Goal: Navigation & Orientation: Find specific page/section

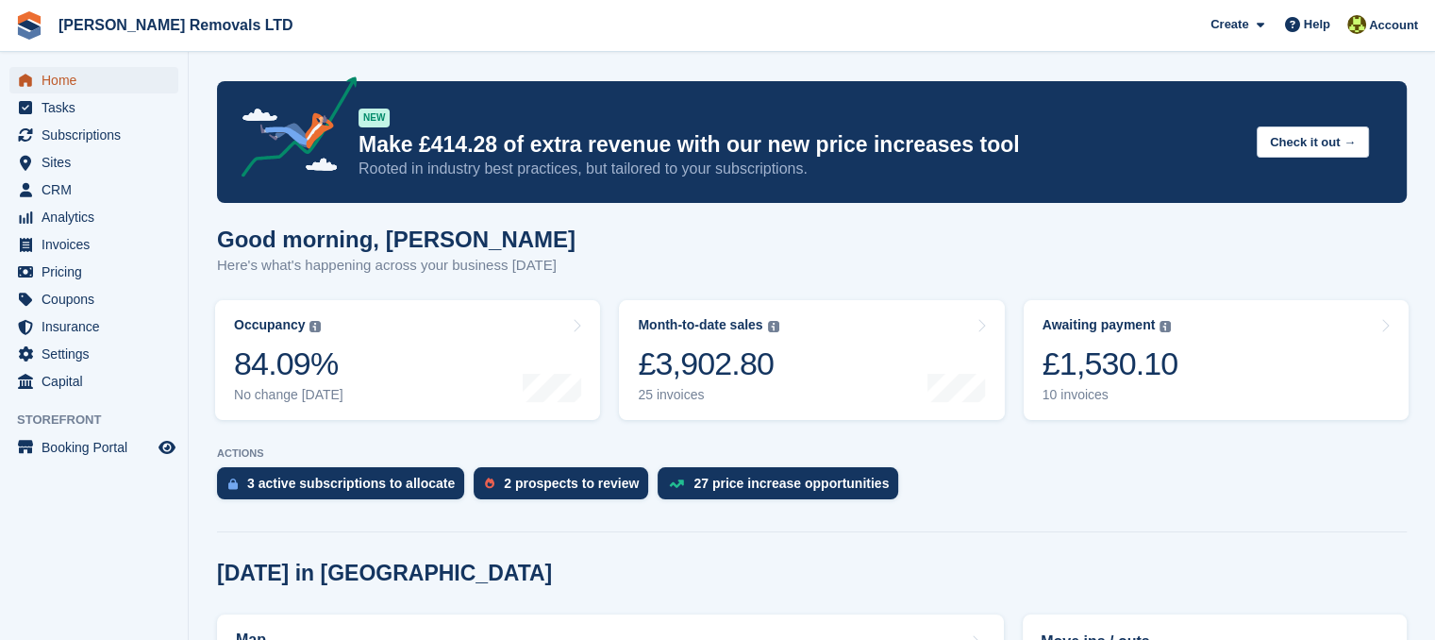
click at [68, 88] on span "Home" at bounding box center [98, 80] width 113 height 26
click at [1127, 388] on div "8 invoices" at bounding box center [1111, 395] width 136 height 16
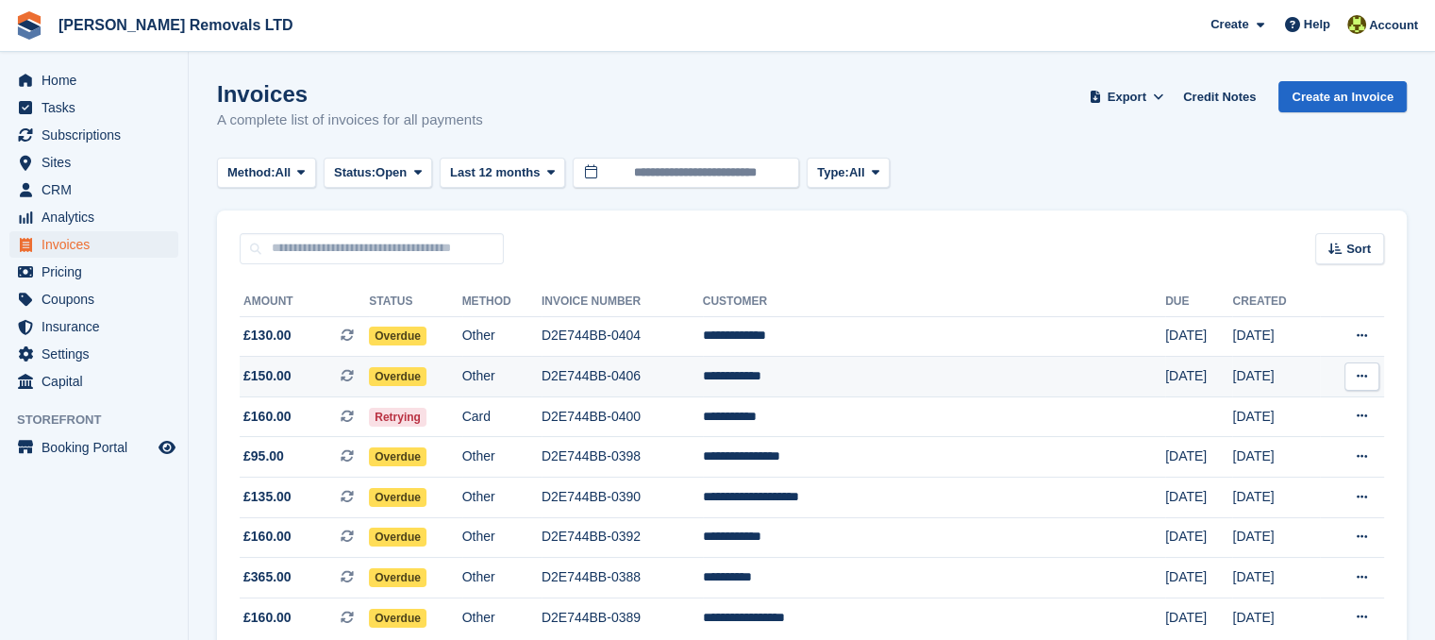
scroll to position [93, 0]
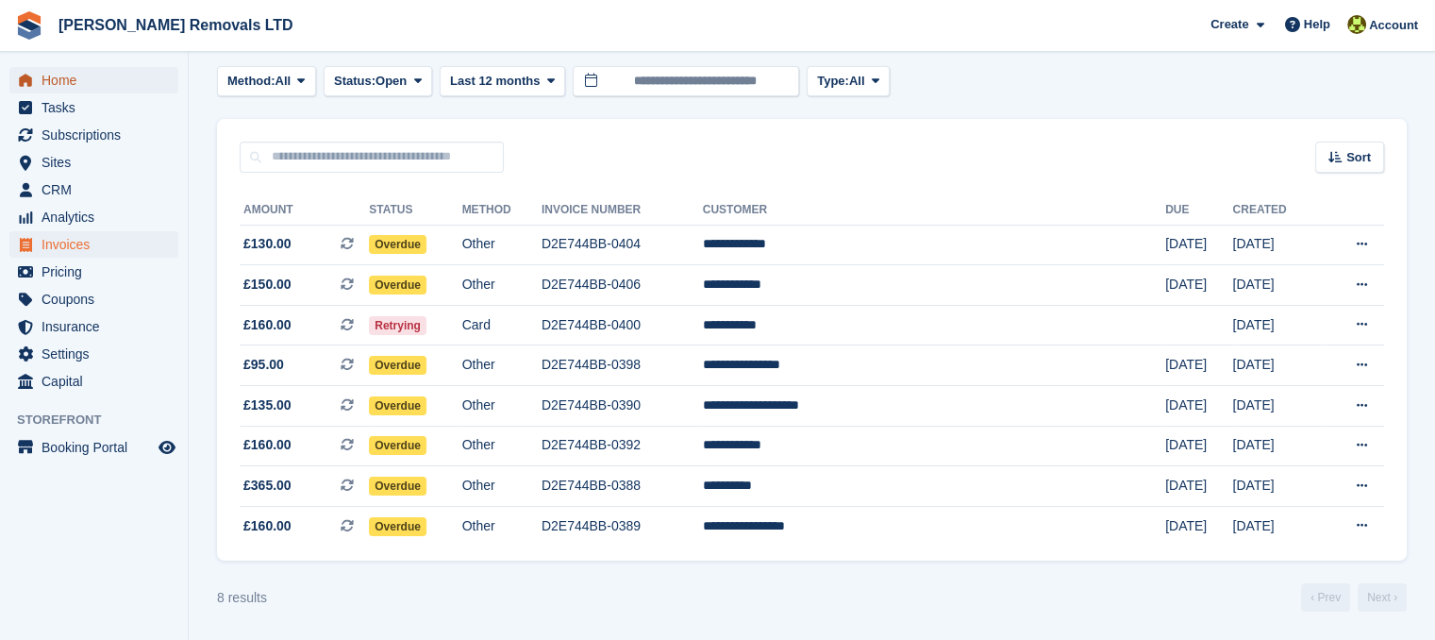
click at [99, 88] on span "Home" at bounding box center [98, 80] width 113 height 26
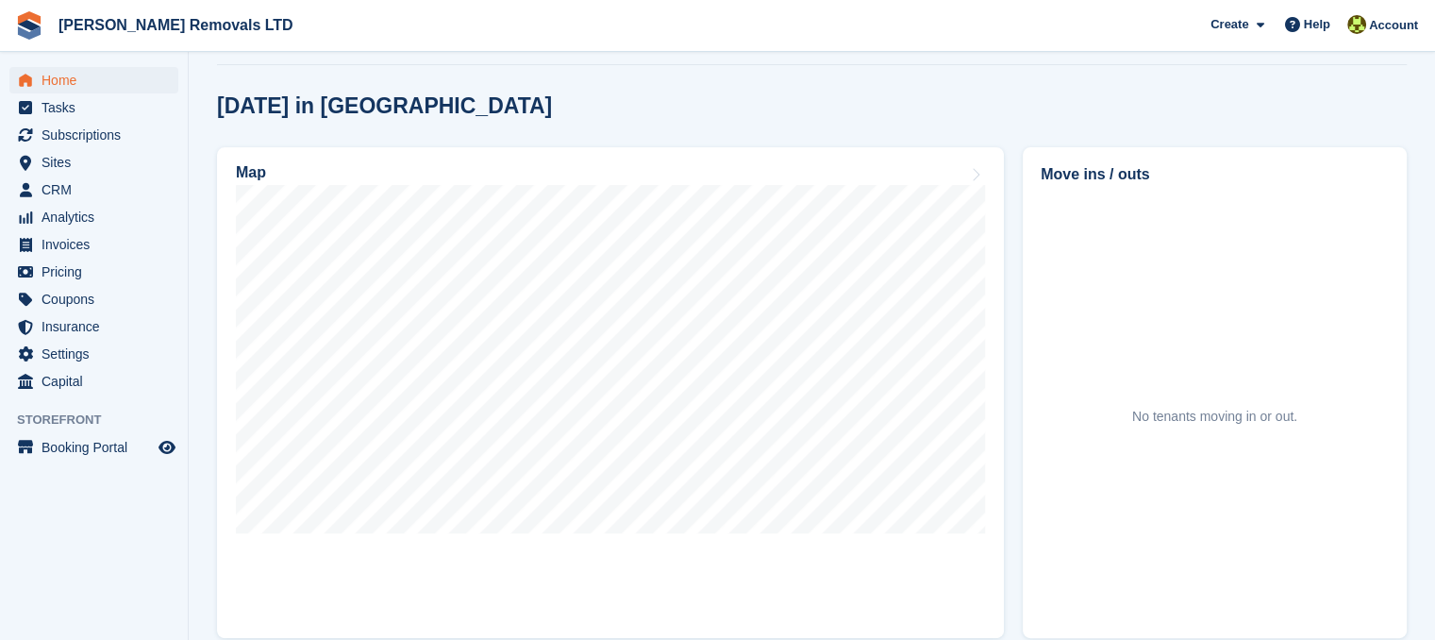
scroll to position [472, 0]
